Goal: Find specific page/section

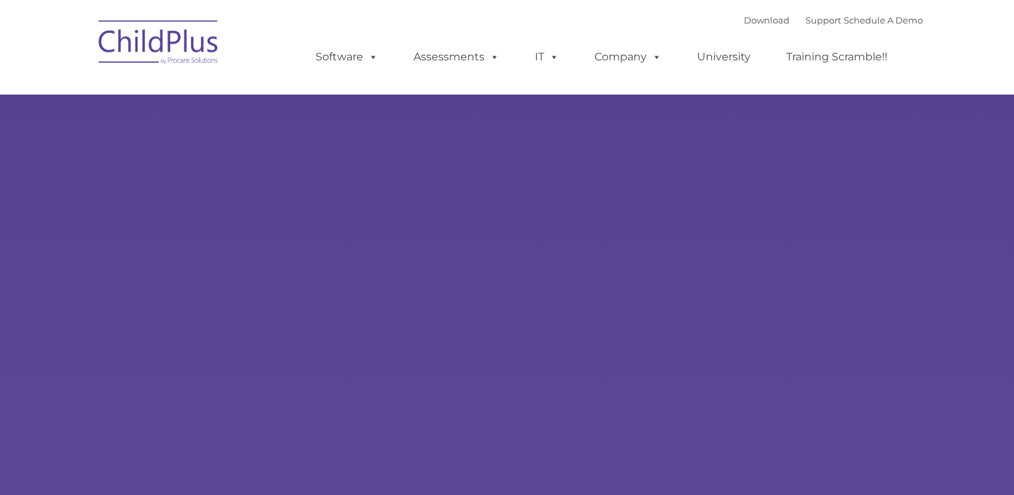
type input ""
select select "MEDIUM"
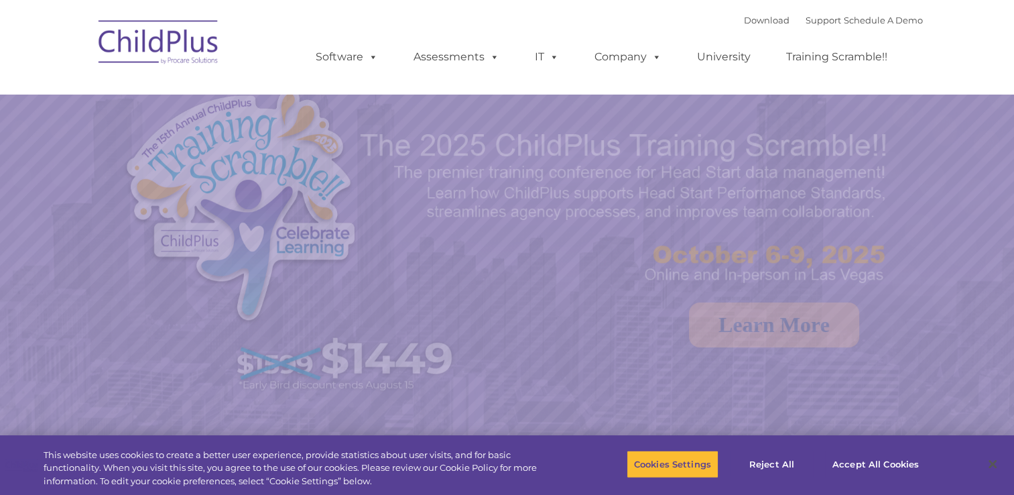
select select "MEDIUM"
